Goal: Task Accomplishment & Management: Manage account settings

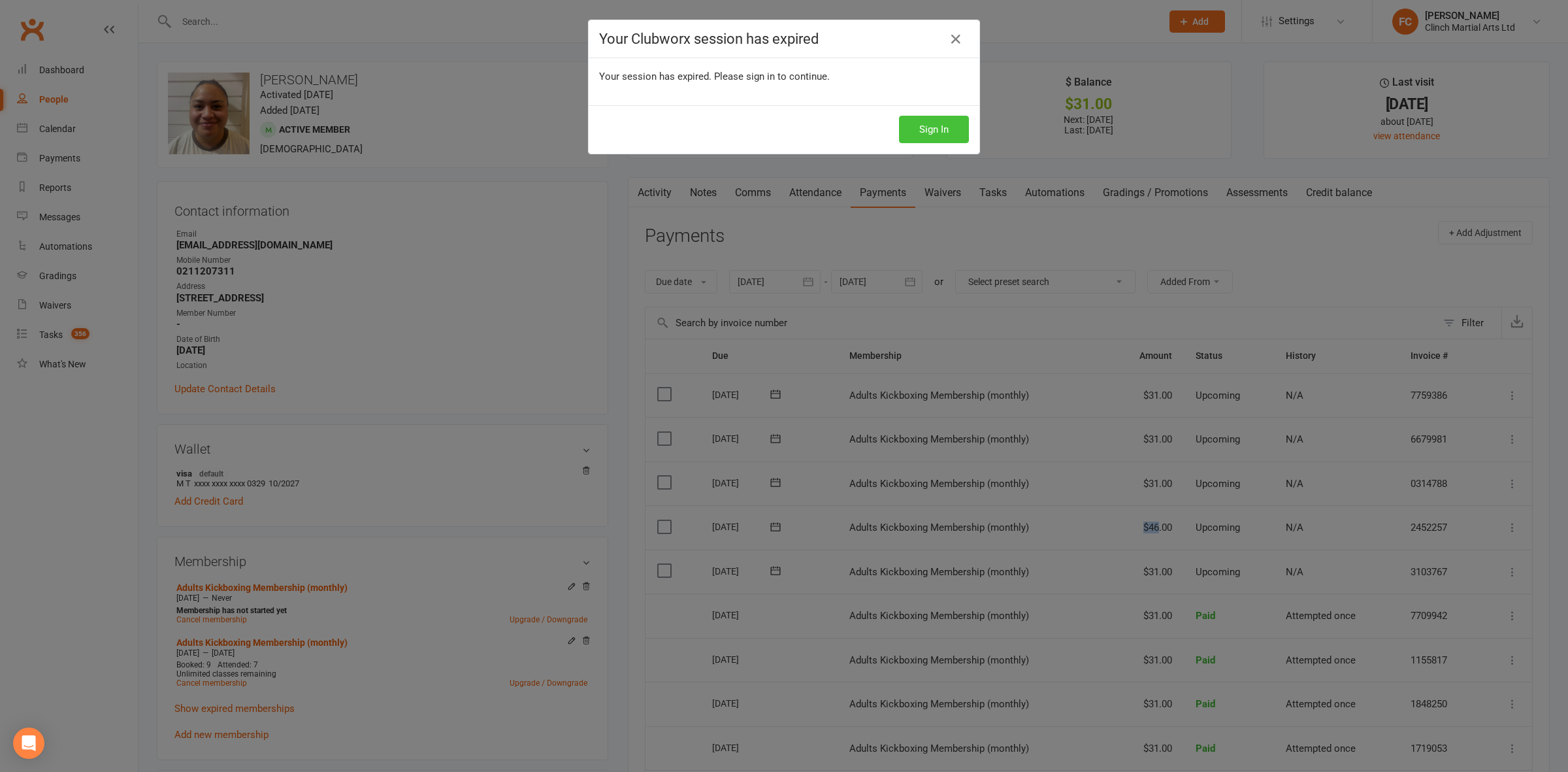
click at [941, 128] on button "Sign In" at bounding box center [934, 129] width 70 height 27
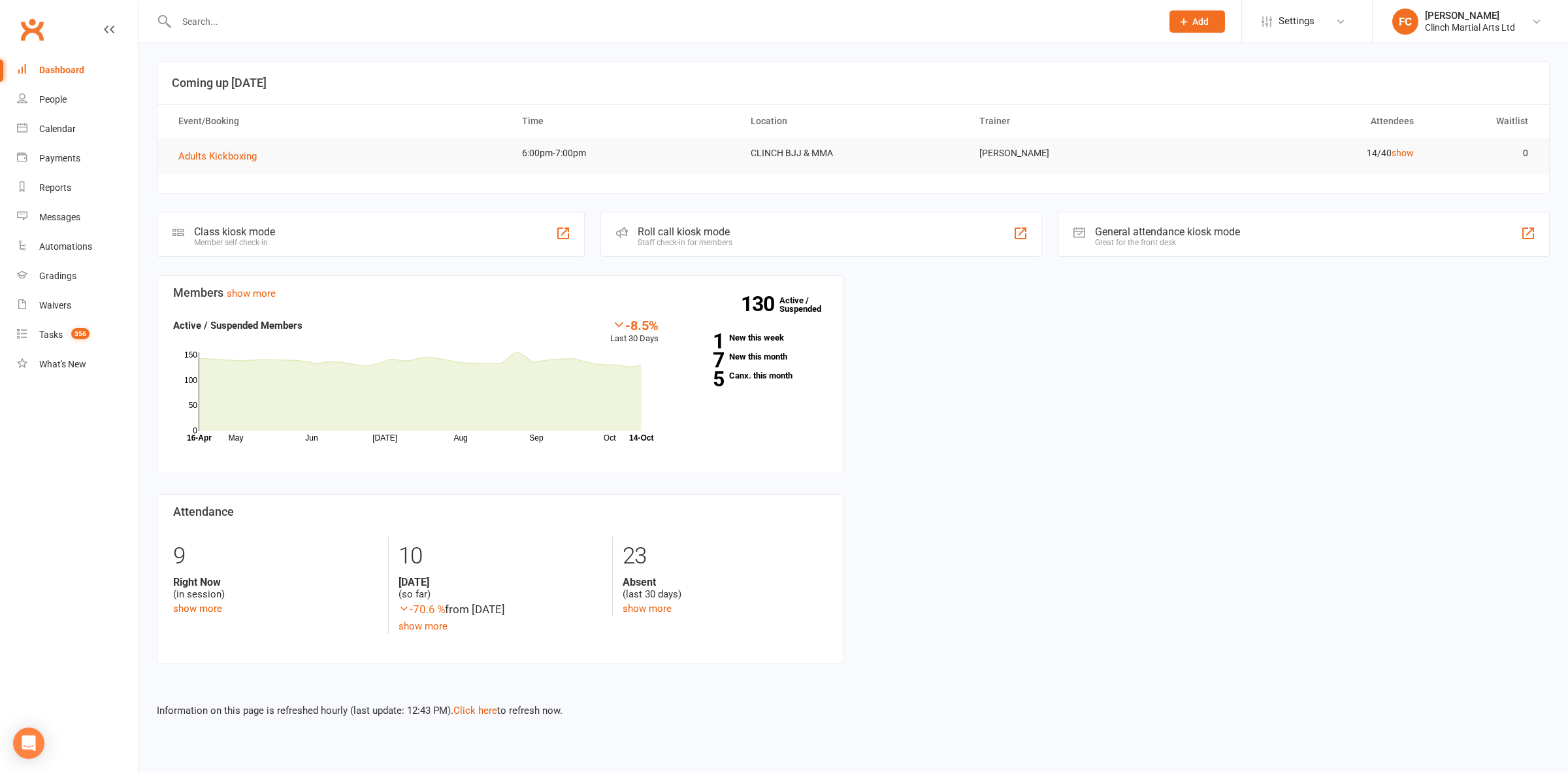
click at [230, 21] on input "text" at bounding box center [663, 21] width 980 height 18
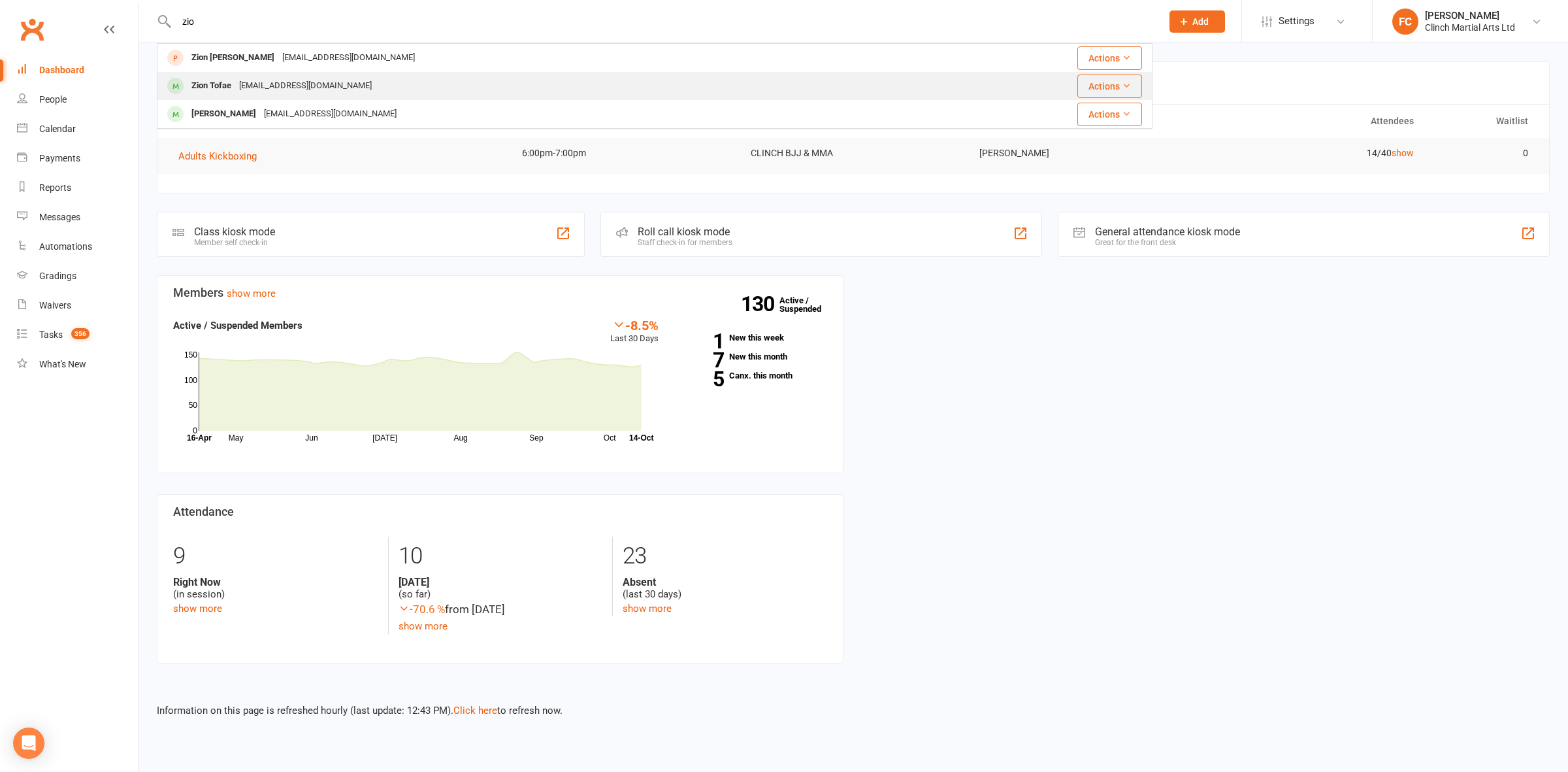
type input "zio"
click at [232, 85] on div "Zion Tofae" at bounding box center [212, 86] width 48 height 19
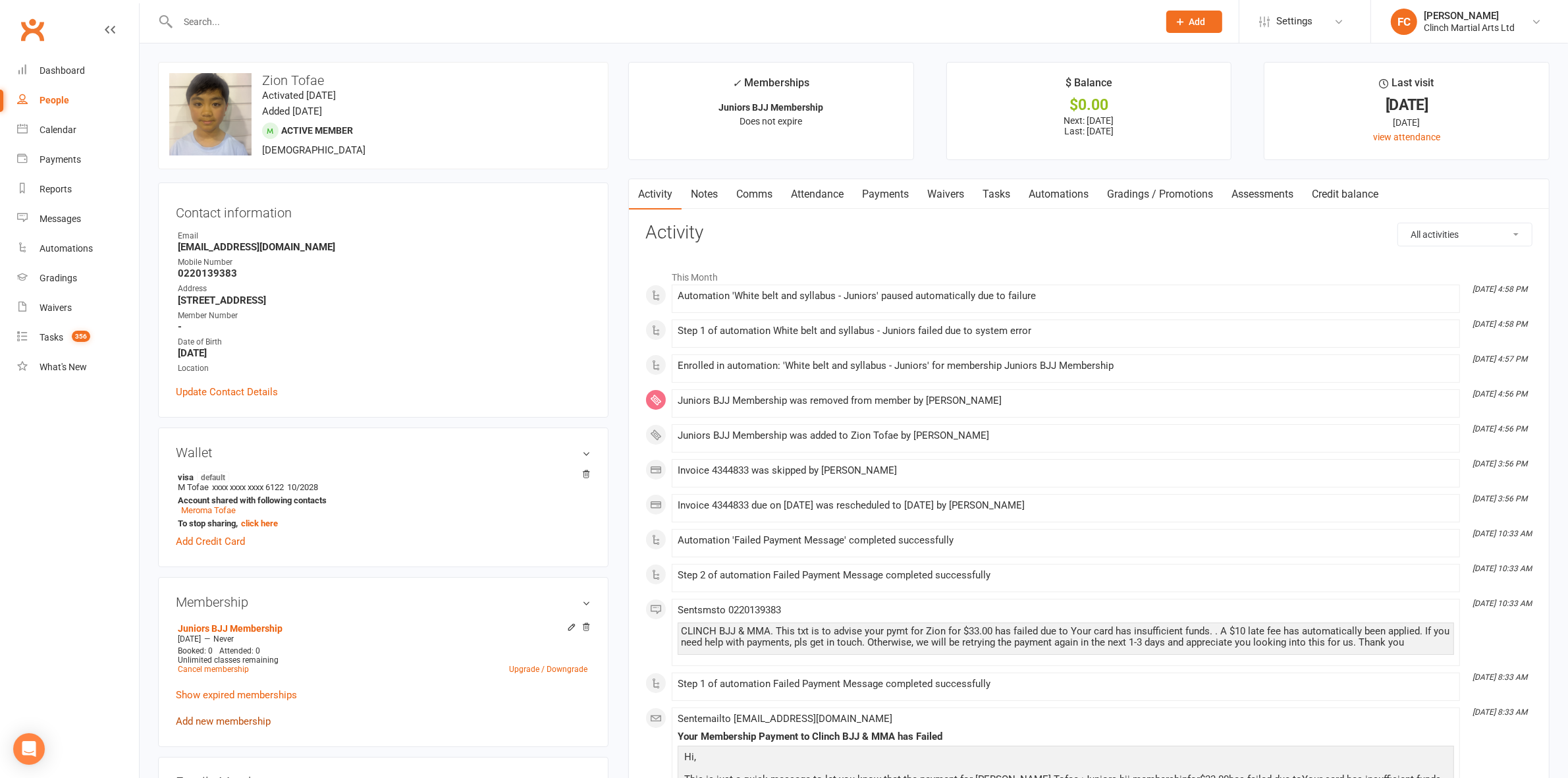
click at [215, 723] on link "Add new membership" at bounding box center [223, 721] width 95 height 12
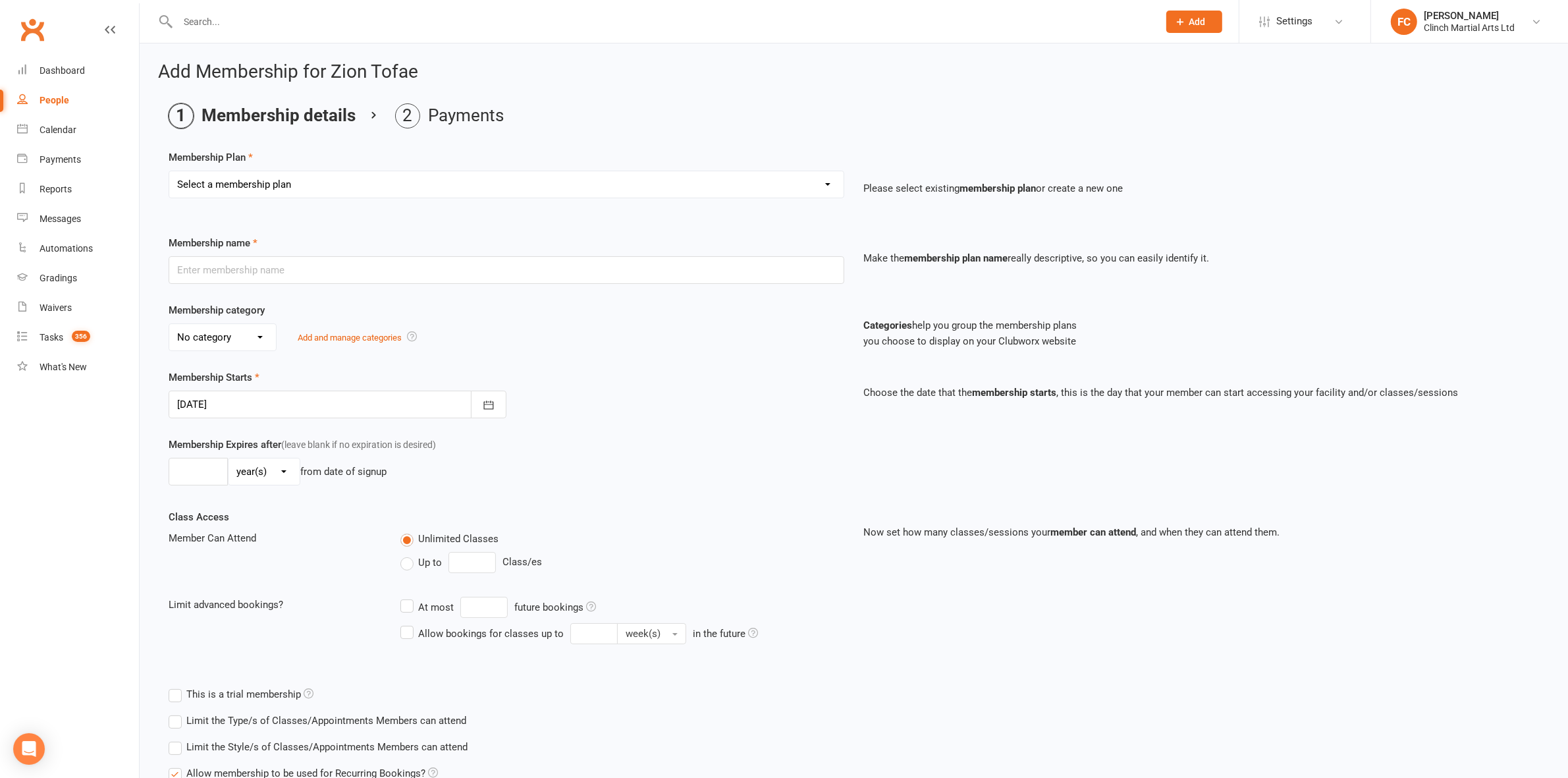
drag, startPoint x: 288, startPoint y: 183, endPoint x: 270, endPoint y: 194, distance: 21.1
click at [288, 182] on select "Select a membership plan Juniors BJJ Membership 2 Week Trial Program Adults Ful…" at bounding box center [506, 184] width 674 height 26
select select "0"
click at [170, 171] on select "Select a membership plan Juniors BJJ Membership 2 Week Trial Program Adults Ful…" at bounding box center [506, 184] width 674 height 26
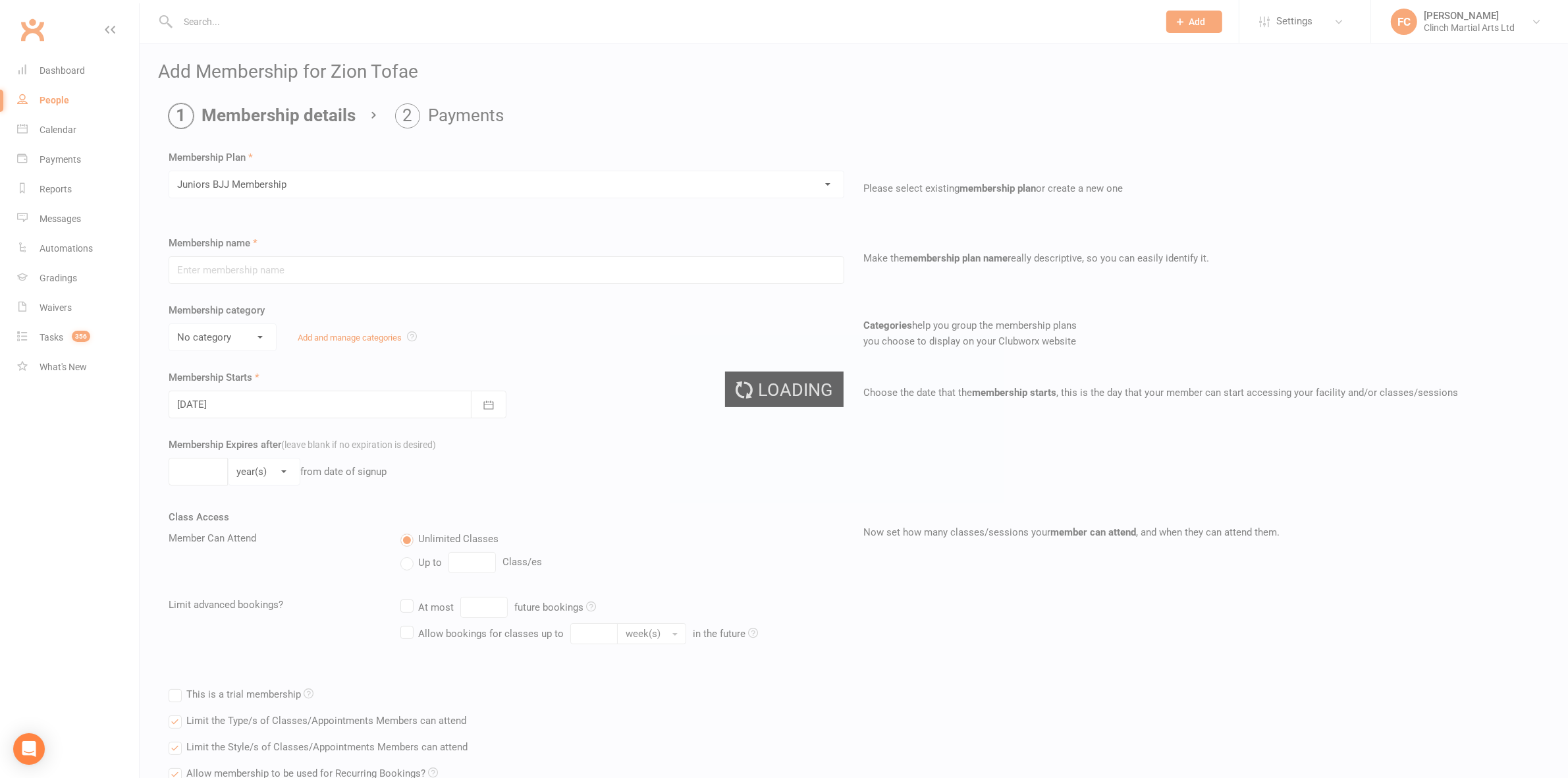
type input "Juniors BJJ Membership"
select select "3"
type input "3"
select select "2"
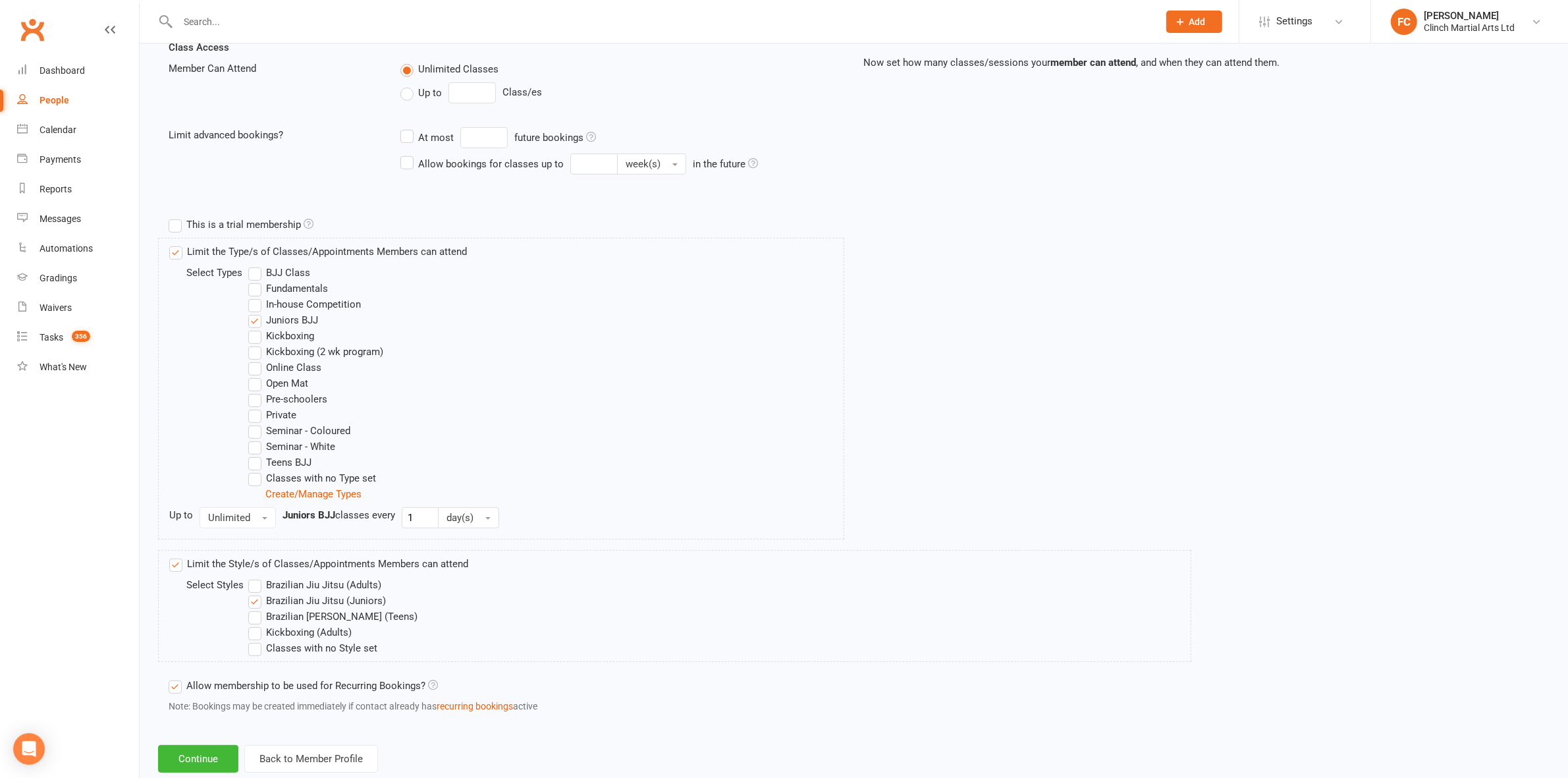
scroll to position [504, 0]
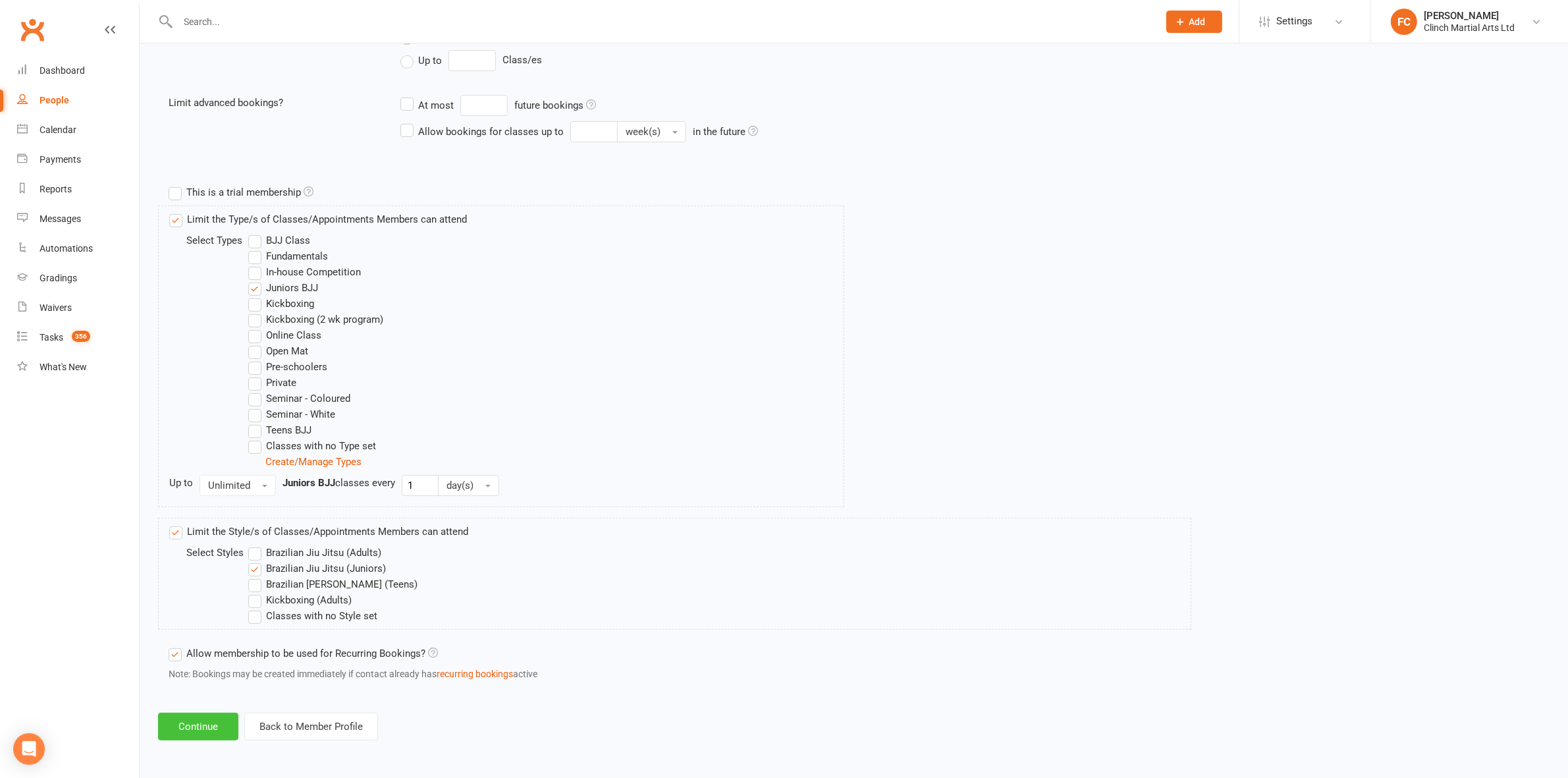
click at [196, 721] on button "Continue" at bounding box center [198, 726] width 80 height 28
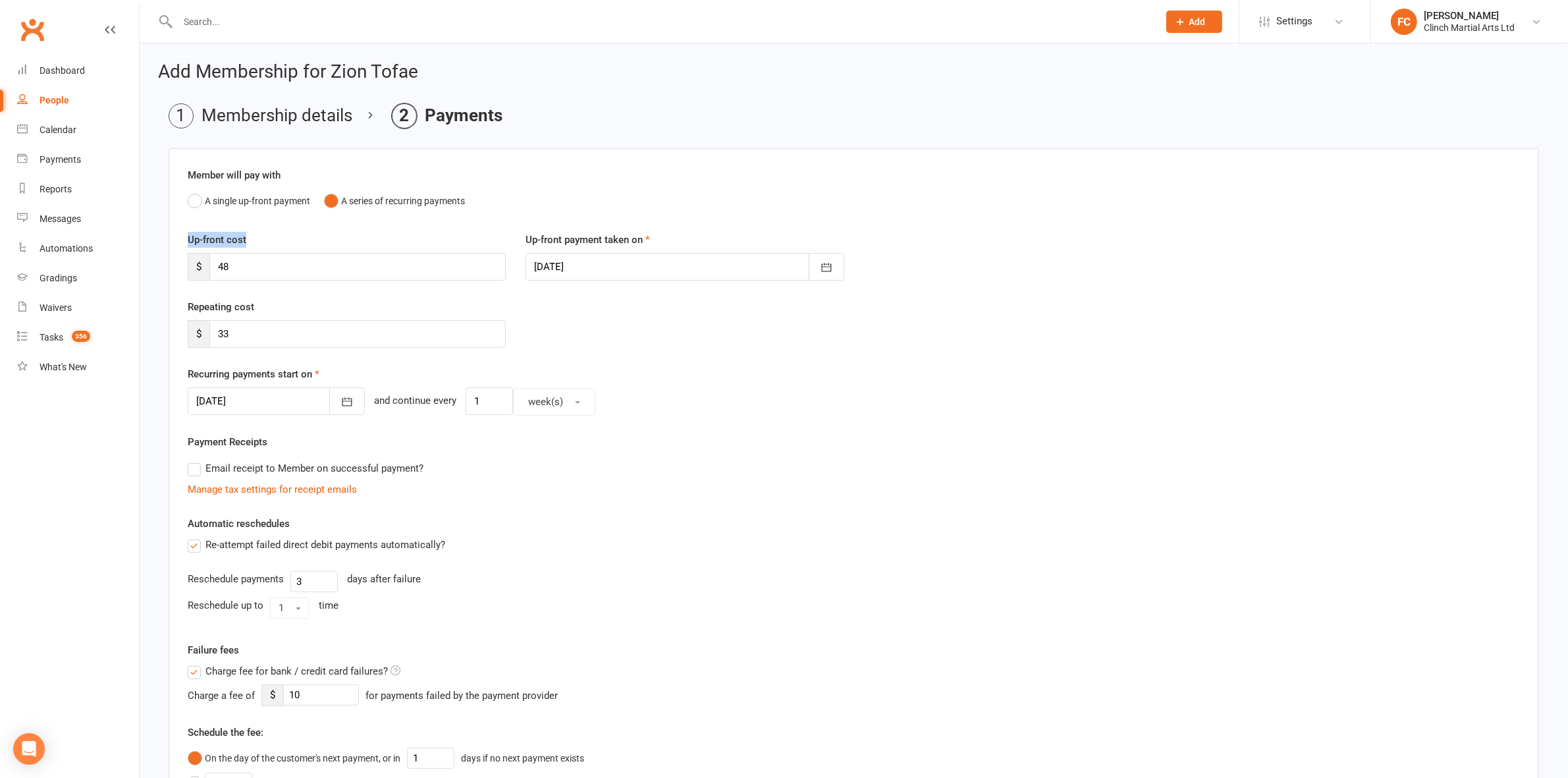
drag, startPoint x: 183, startPoint y: 234, endPoint x: 254, endPoint y: 242, distance: 71.4
click at [254, 242] on div "Up-front cost $ 48" at bounding box center [346, 256] width 338 height 49
copy label "Up-front cost"
drag, startPoint x: 52, startPoint y: 77, endPoint x: 64, endPoint y: 54, distance: 25.9
click at [51, 77] on link "Dashboard" at bounding box center [78, 71] width 122 height 30
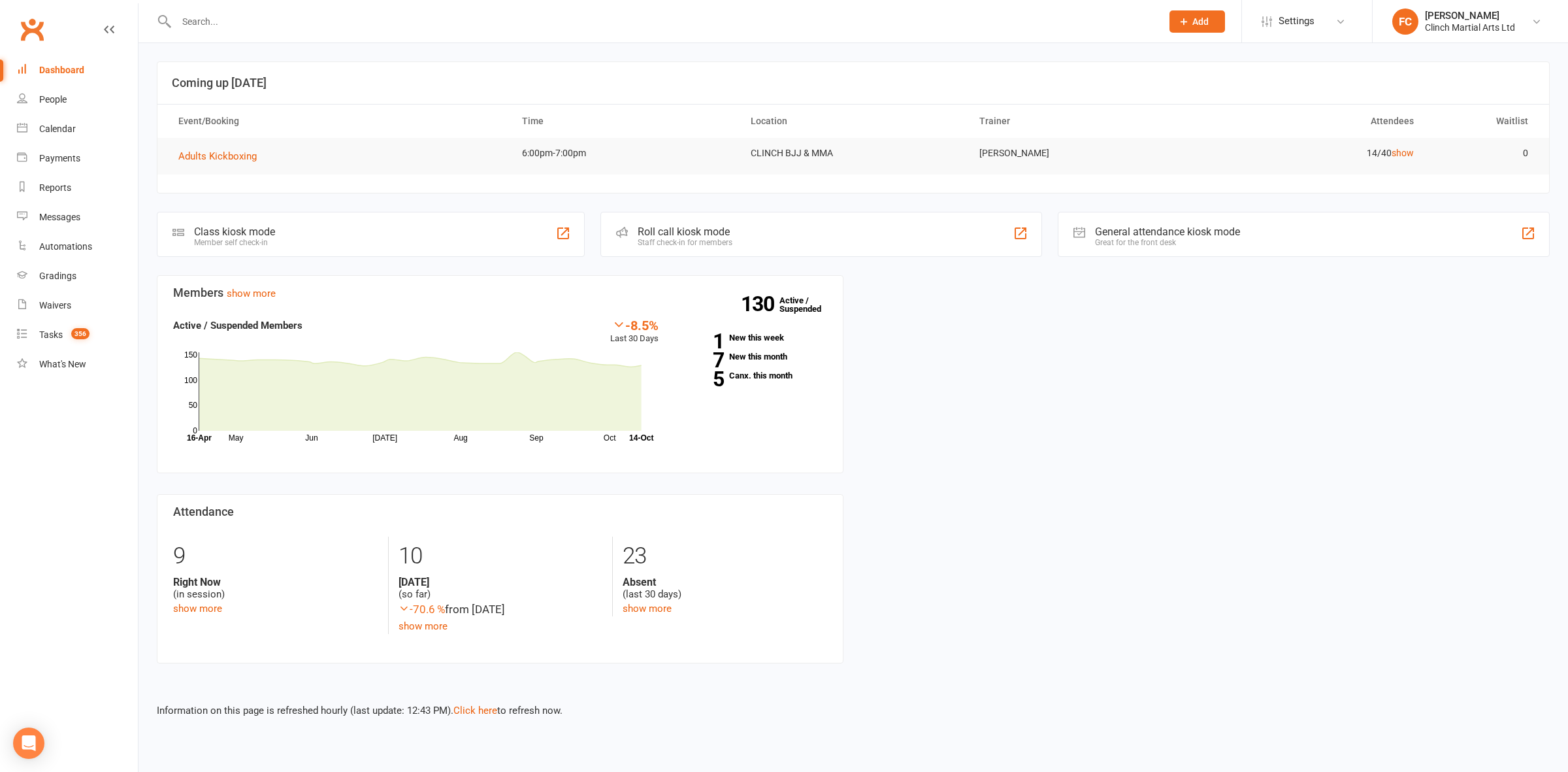
drag, startPoint x: 238, startPoint y: 24, endPoint x: 231, endPoint y: 26, distance: 7.3
click at [232, 24] on input "text" at bounding box center [663, 21] width 980 height 18
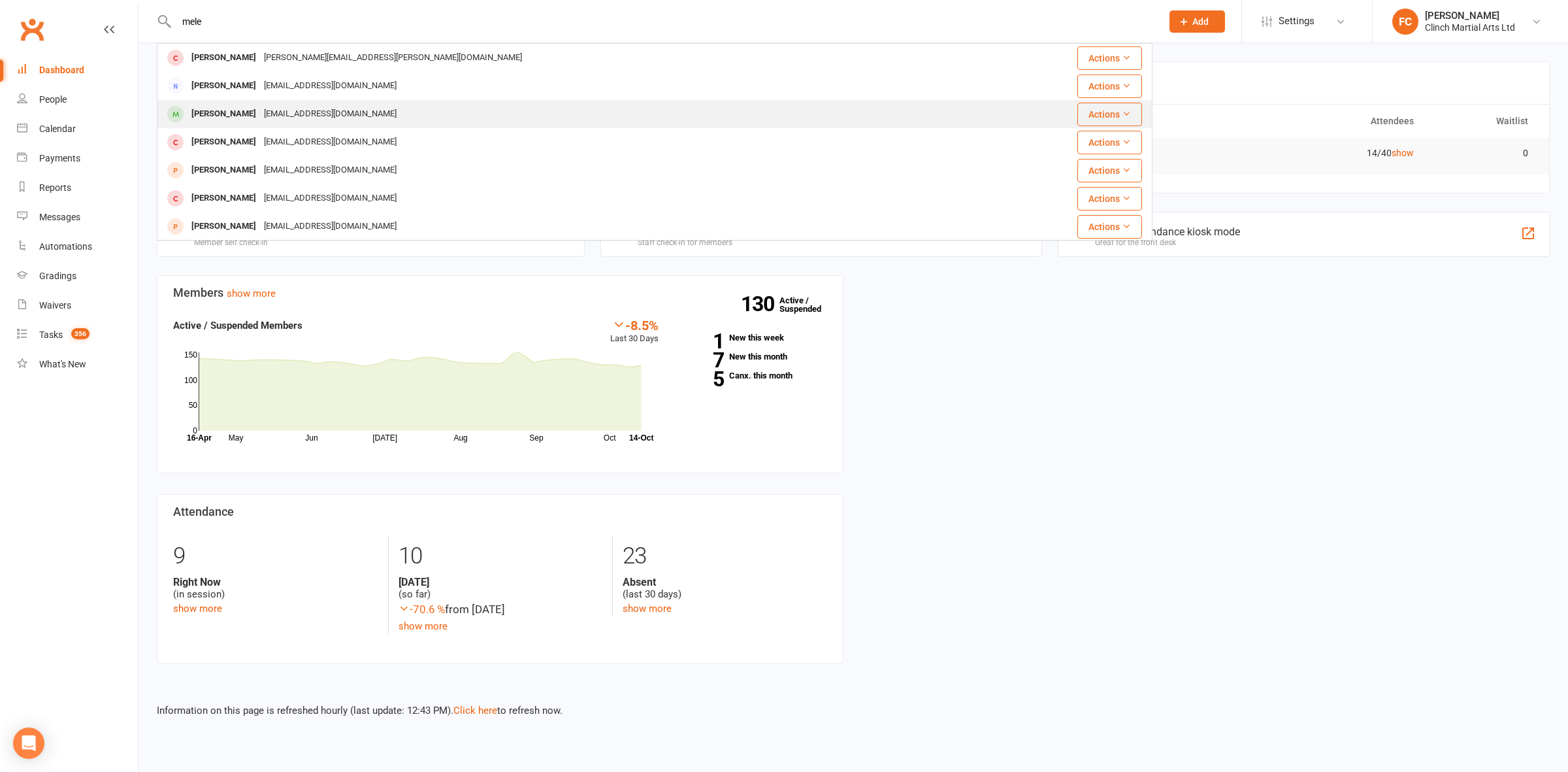
type input "mele"
click at [260, 115] on div "[EMAIL_ADDRESS][DOMAIN_NAME]" at bounding box center [330, 114] width 141 height 19
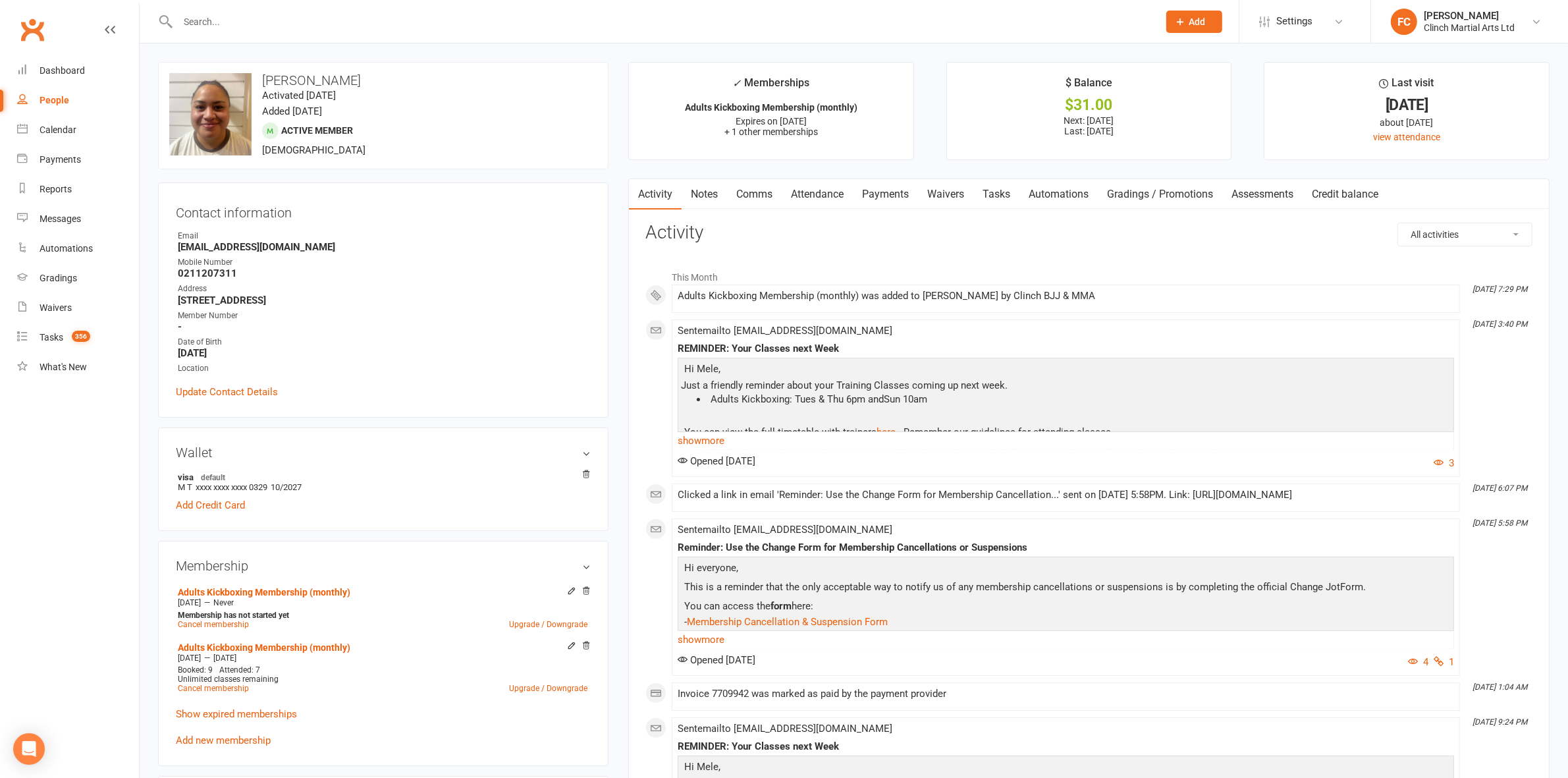
click at [889, 190] on link "Payments" at bounding box center [886, 194] width 65 height 31
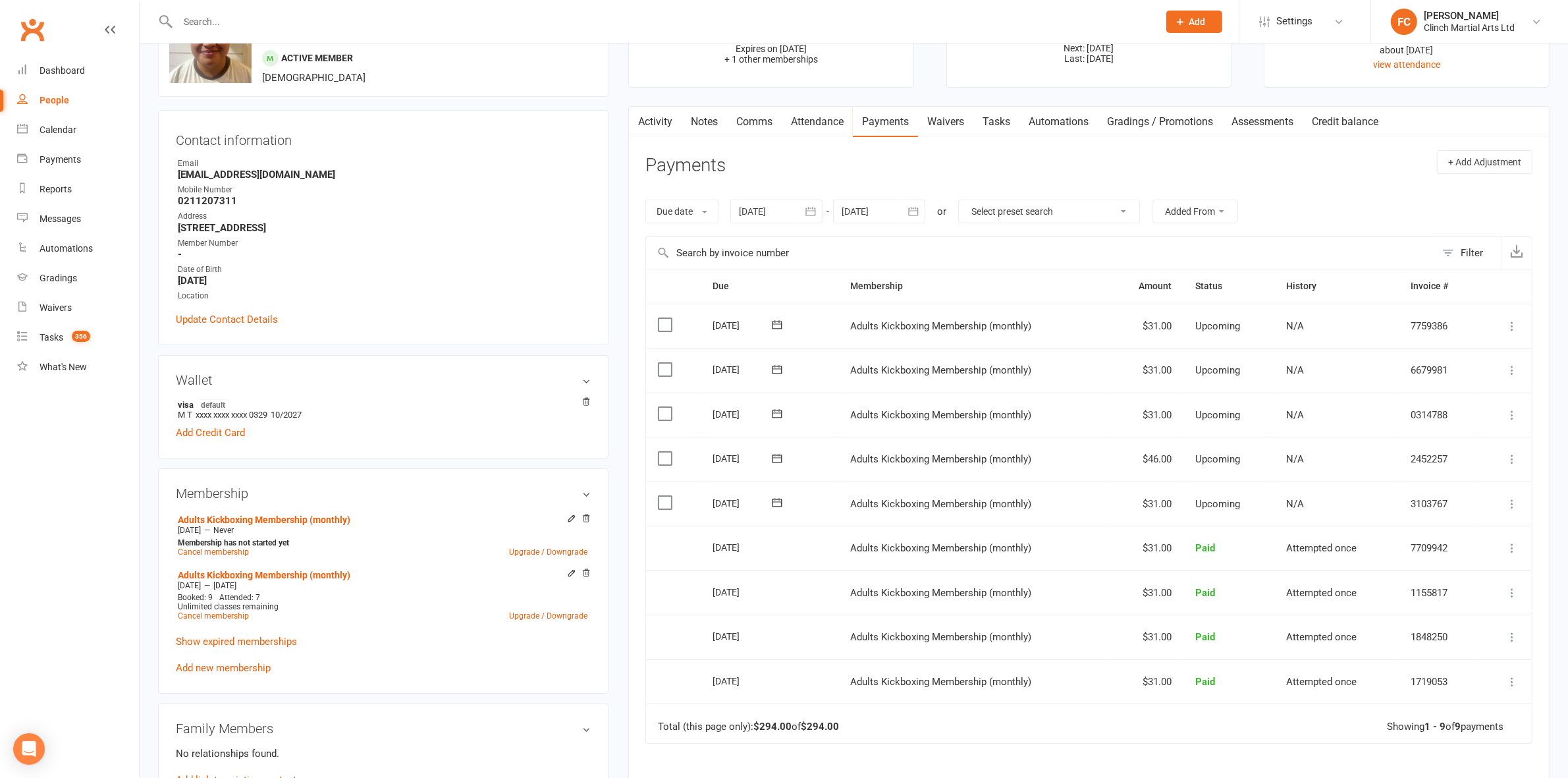
scroll to position [82, 0]
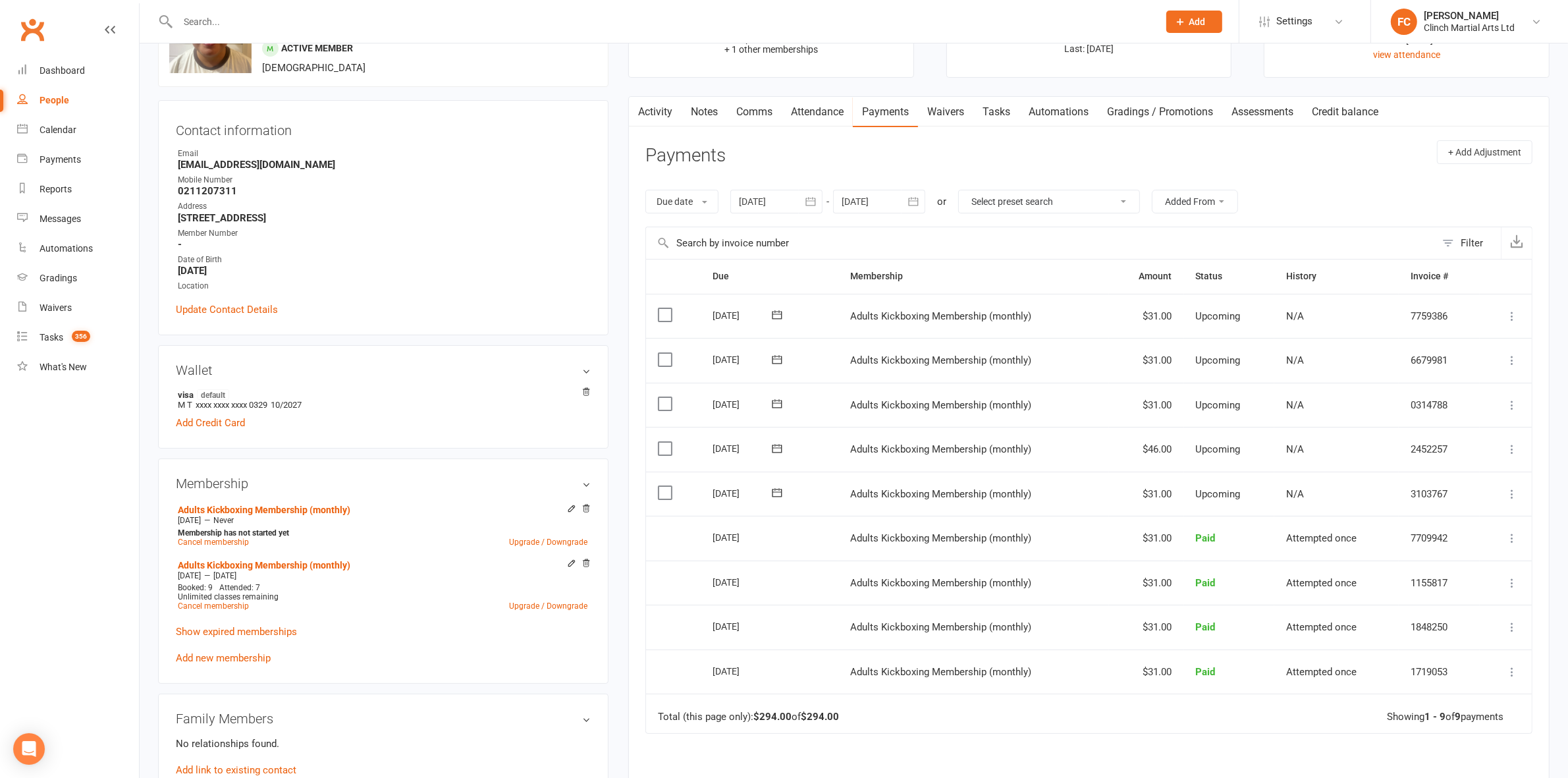
click at [664, 450] on label at bounding box center [666, 448] width 17 height 13
click at [664, 442] on input "checkbox" at bounding box center [662, 442] width 9 height 0
click at [1464, 745] on button "Change status" at bounding box center [1497, 747] width 104 height 28
click at [1453, 715] on link "Skipped" at bounding box center [1484, 712] width 130 height 26
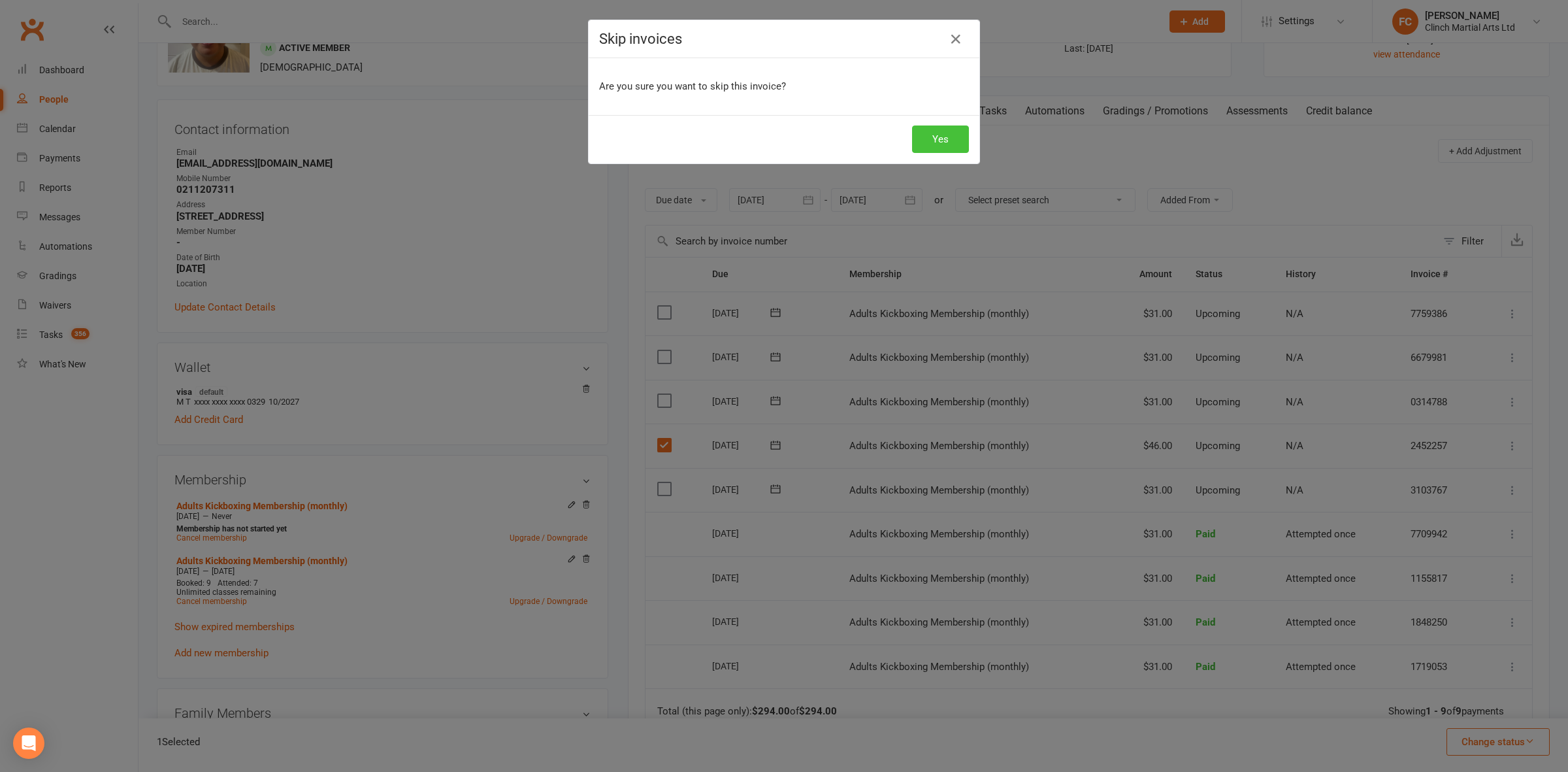
click at [931, 144] on button "Yes" at bounding box center [941, 139] width 57 height 27
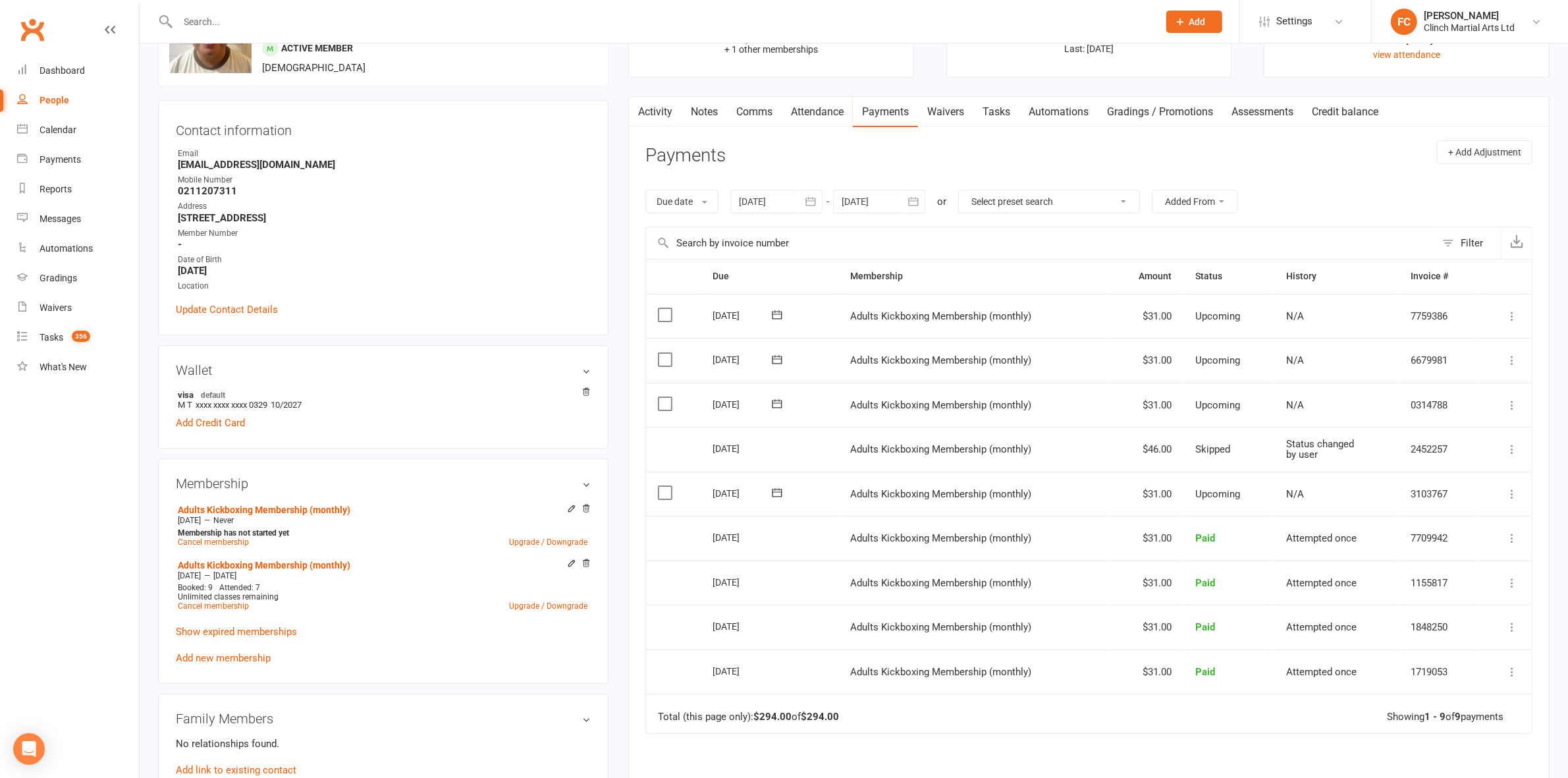
click at [965, 160] on header "Payments + Add Adjustment" at bounding box center [1089, 159] width 887 height 36
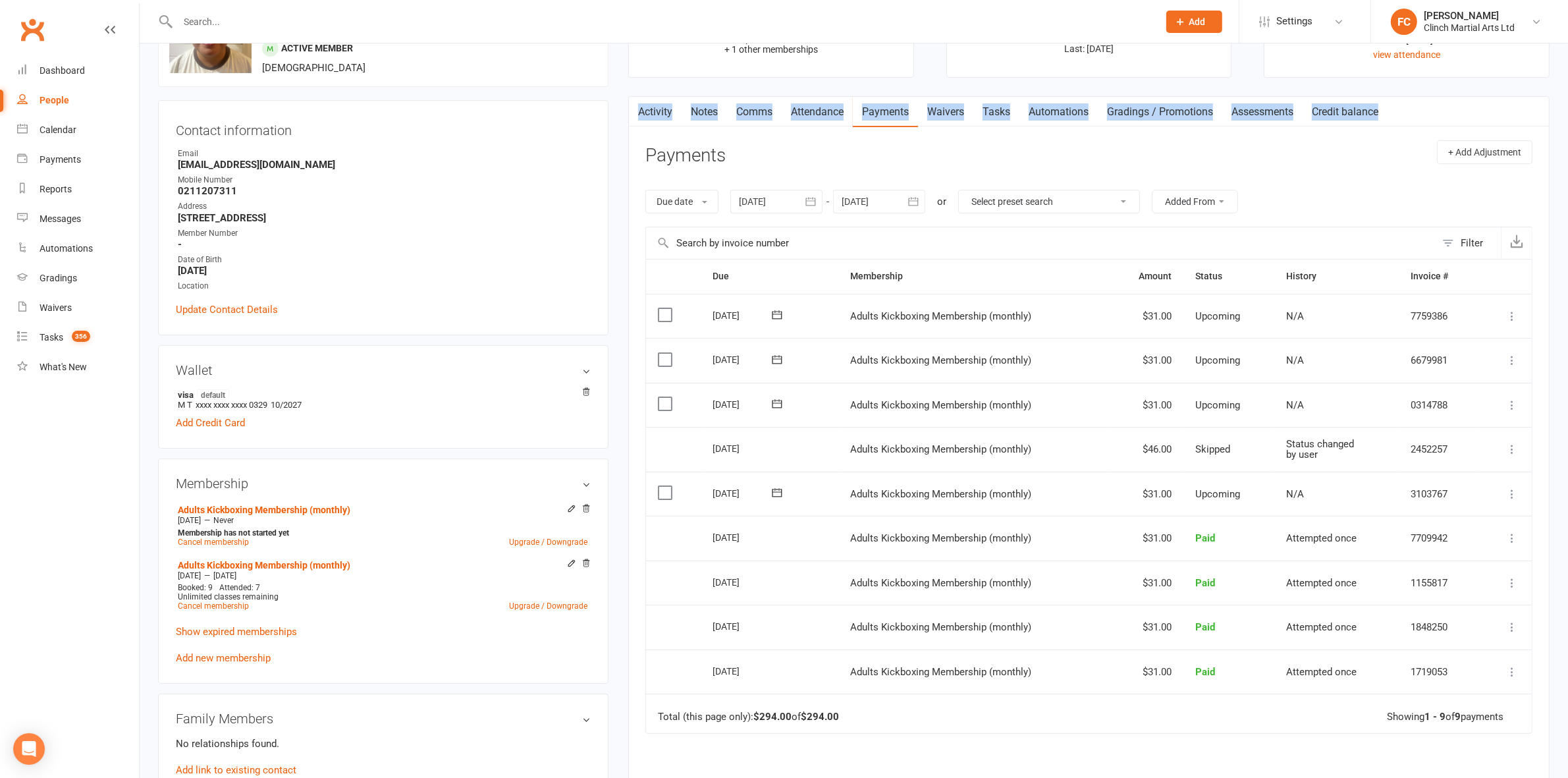
drag, startPoint x: 627, startPoint y: 89, endPoint x: 1385, endPoint y: 123, distance: 758.8
click at [1385, 123] on main "✓ Memberships Adults Kickboxing Membership (monthly) Expires on [DATE] + 1 othe…" at bounding box center [1089, 459] width 942 height 958
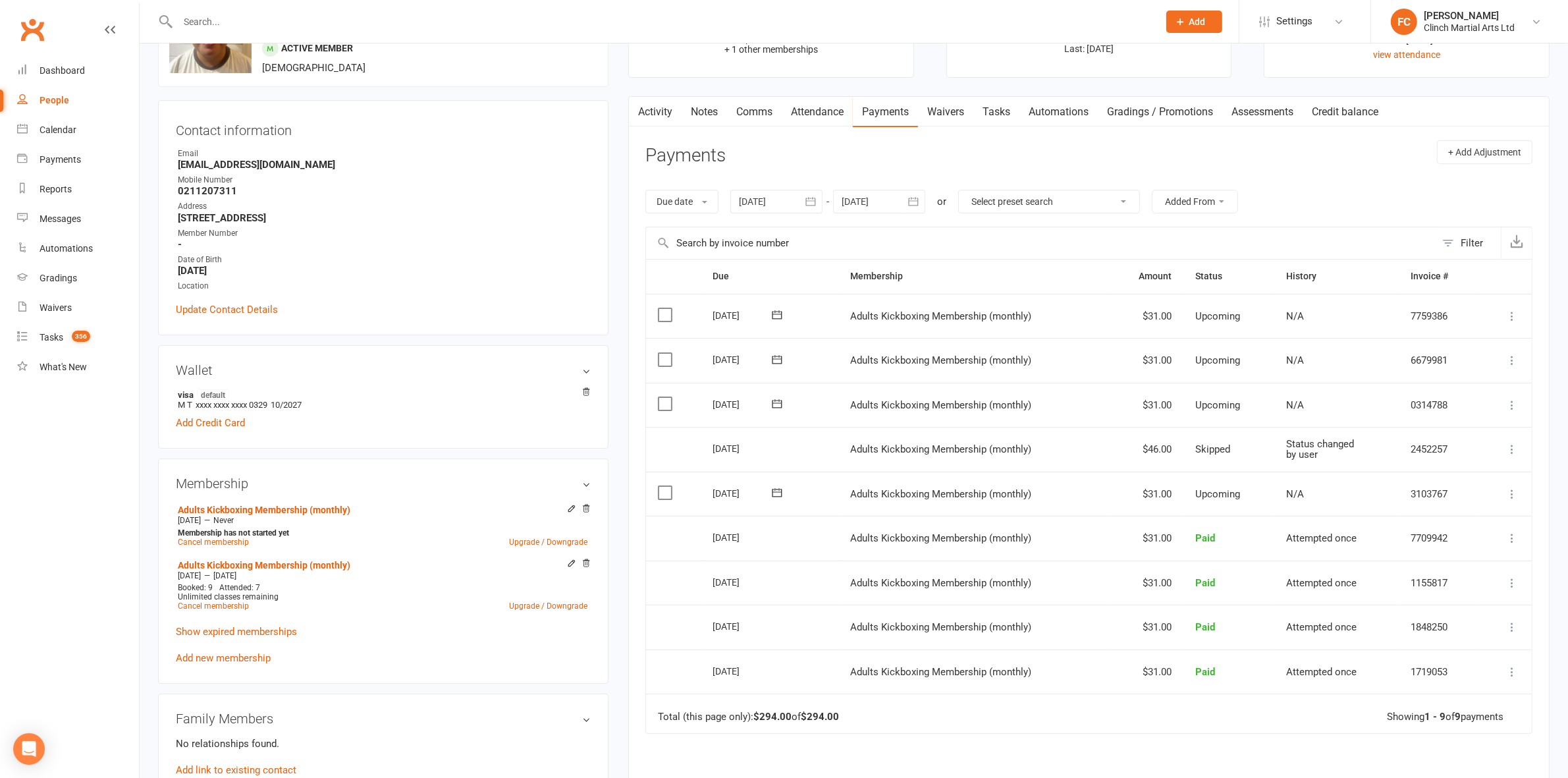
click at [1331, 162] on header "Payments + Add Adjustment" at bounding box center [1089, 159] width 887 height 36
